Goal: Transaction & Acquisition: Book appointment/travel/reservation

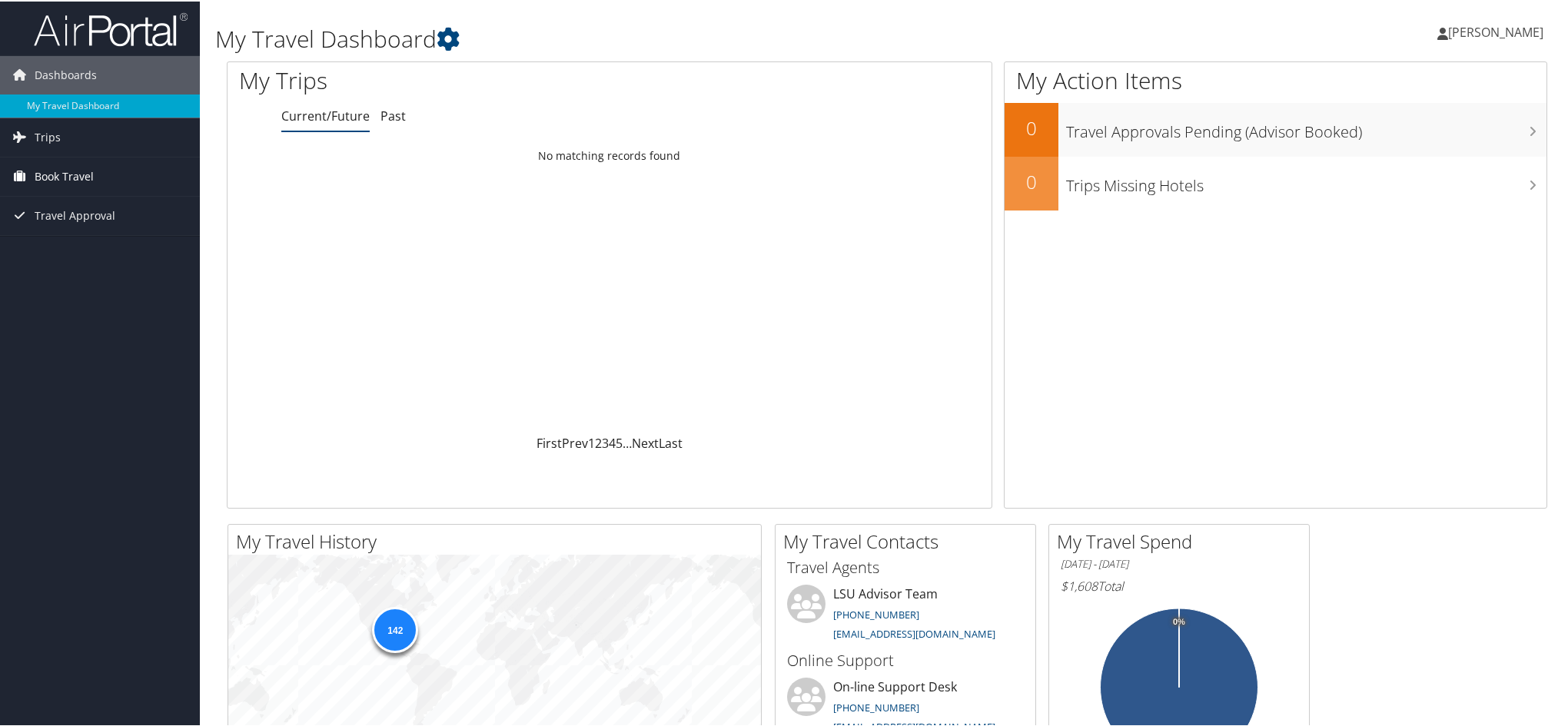
click at [94, 178] on link "Book Travel" at bounding box center [100, 175] width 200 height 39
click at [103, 233] on link "Book/Manage Online Trips" at bounding box center [100, 229] width 200 height 23
